Goal: Task Accomplishment & Management: Use online tool/utility

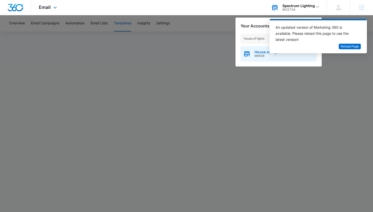
type input "house of lights"
click at [263, 56] on span "M6558" at bounding box center [269, 56] width 28 height 4
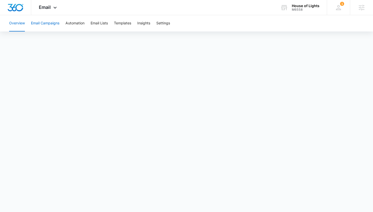
click at [37, 23] on button "Email Campaigns" at bounding box center [45, 23] width 28 height 16
